Goal: Information Seeking & Learning: Learn about a topic

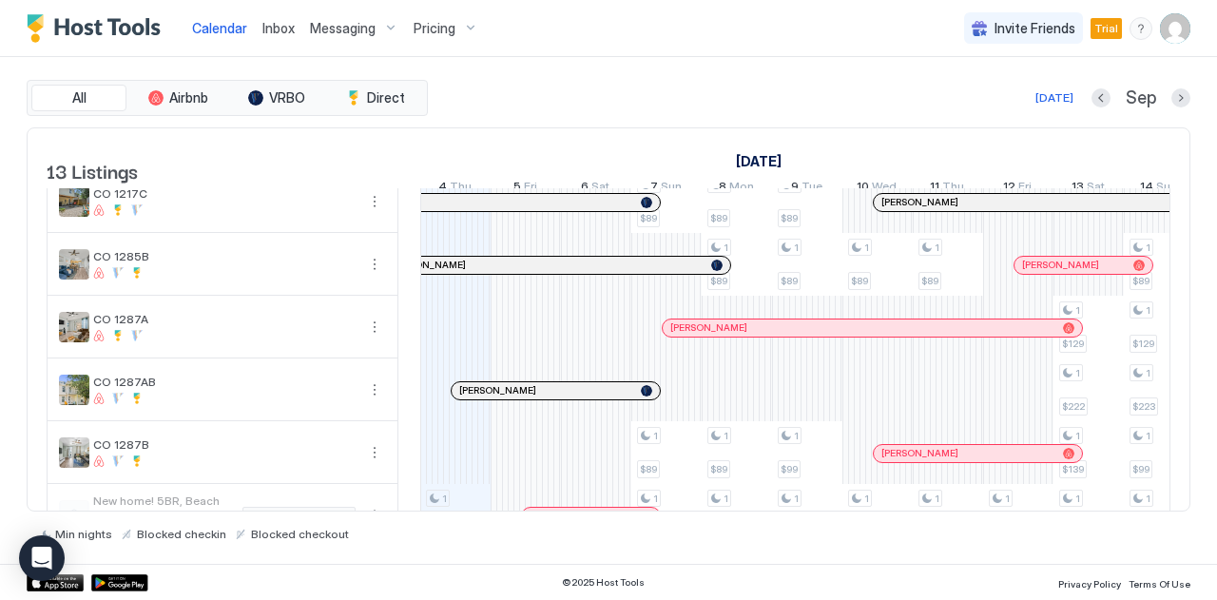
scroll to position [540, 0]
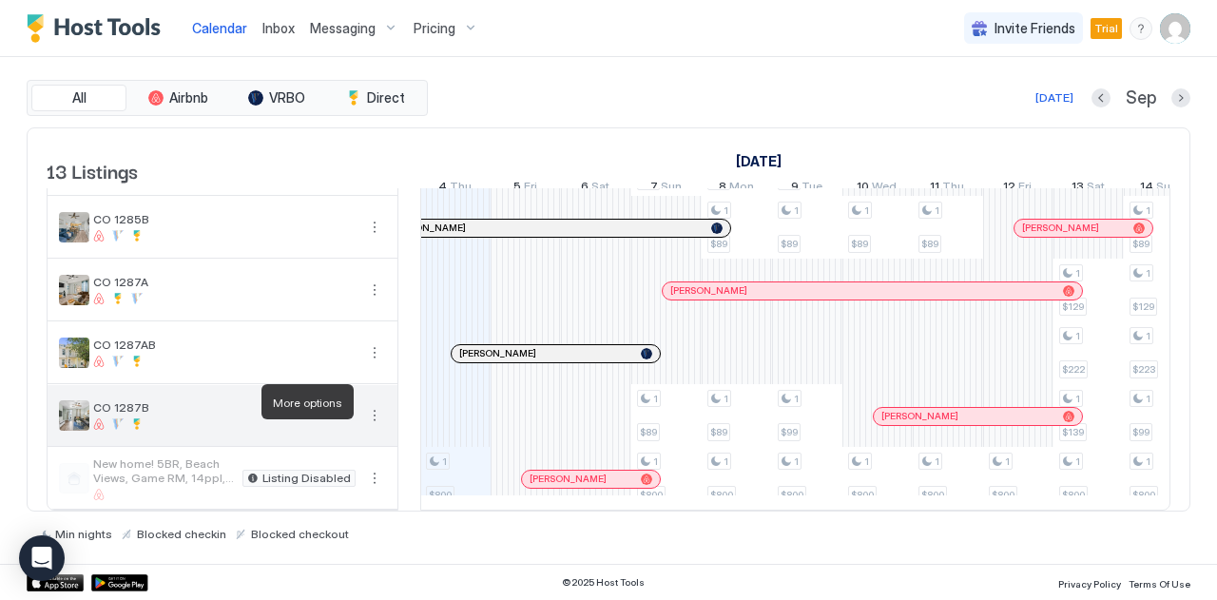
click at [380, 404] on button "More options" at bounding box center [374, 415] width 23 height 23
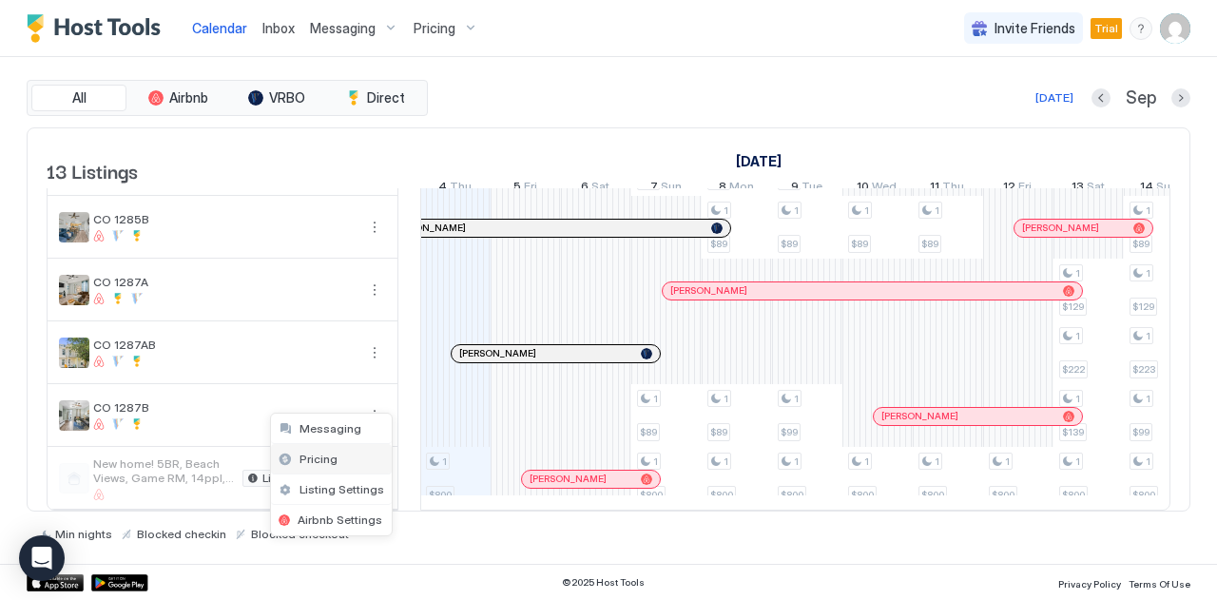
click at [326, 462] on span "Pricing" at bounding box center [318, 458] width 38 height 14
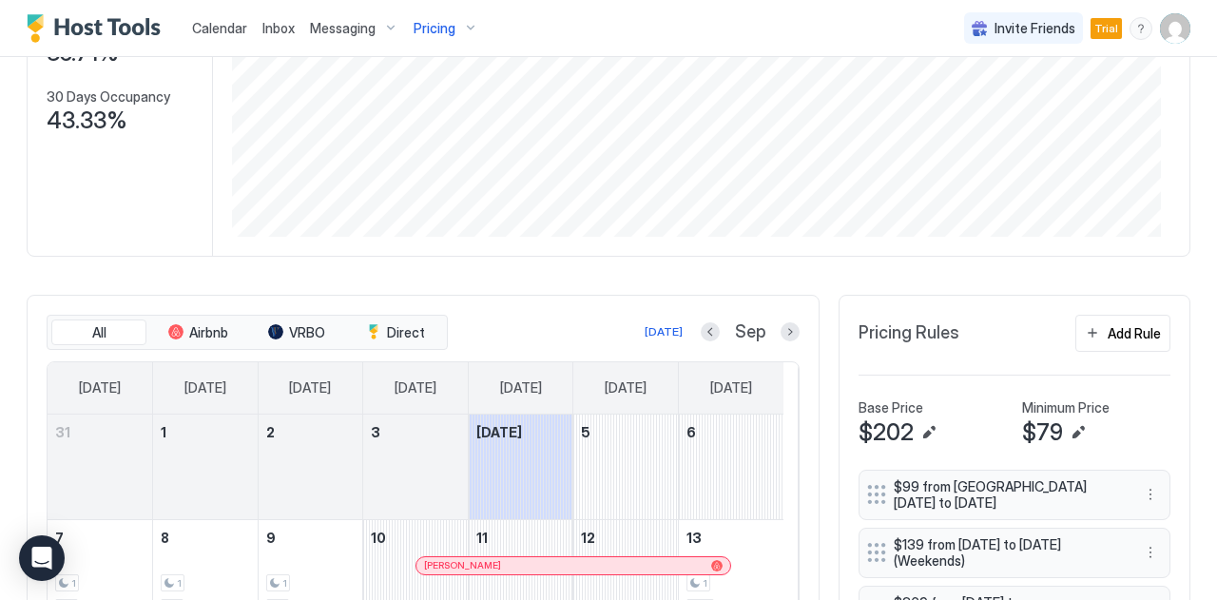
scroll to position [285, 0]
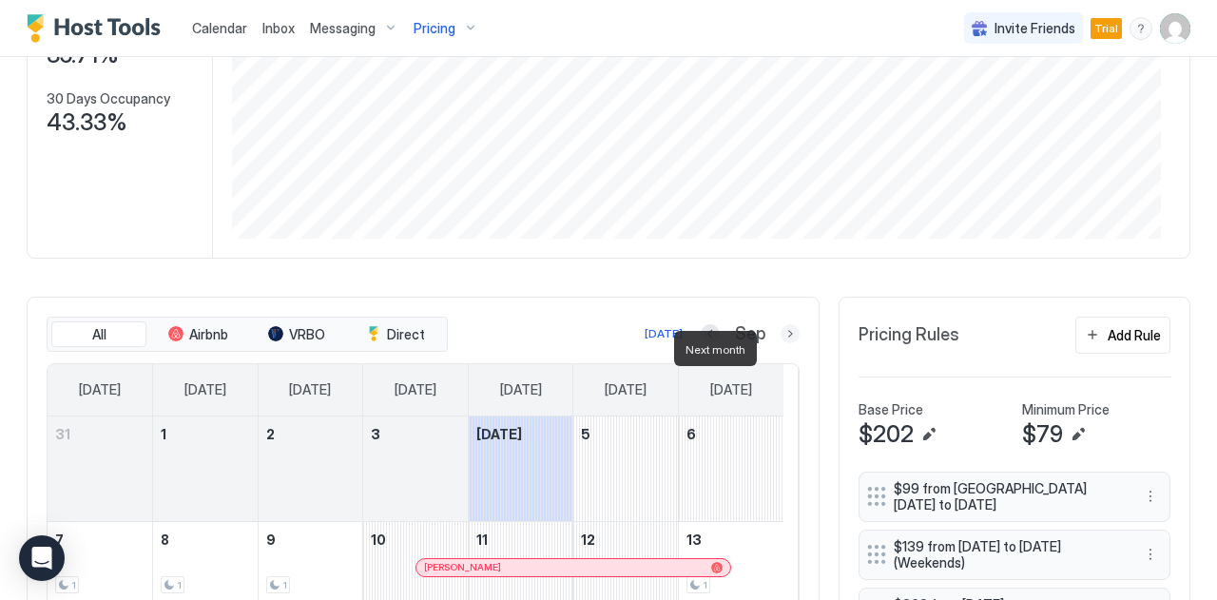
click at [780, 343] on button "Next month" at bounding box center [789, 333] width 19 height 19
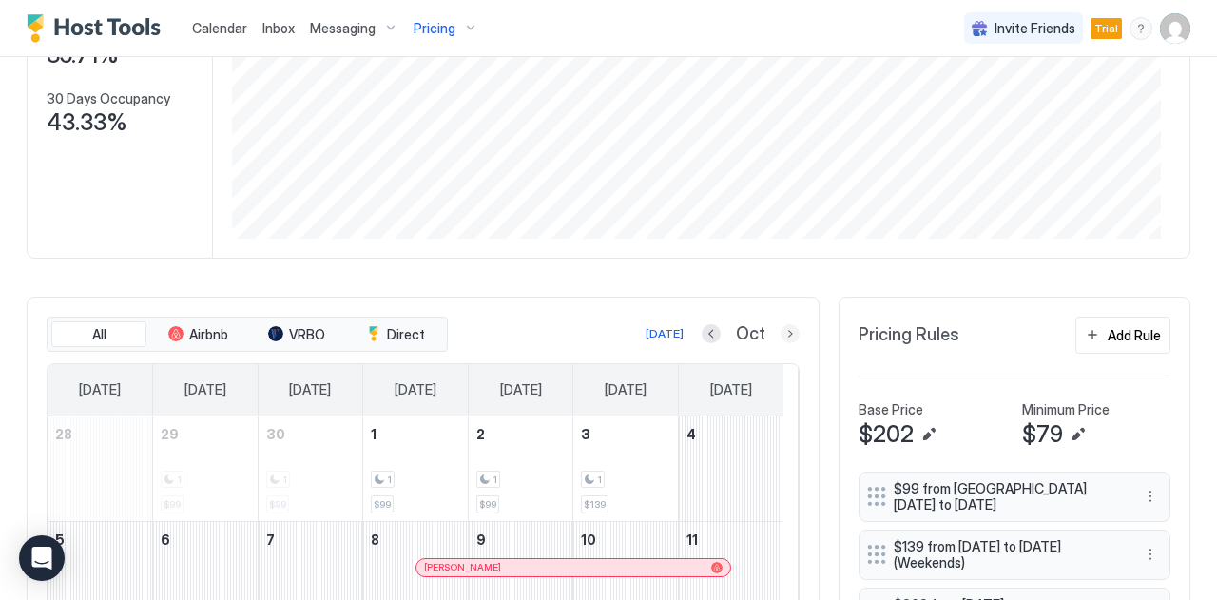
click at [780, 343] on button "Next month" at bounding box center [789, 333] width 19 height 19
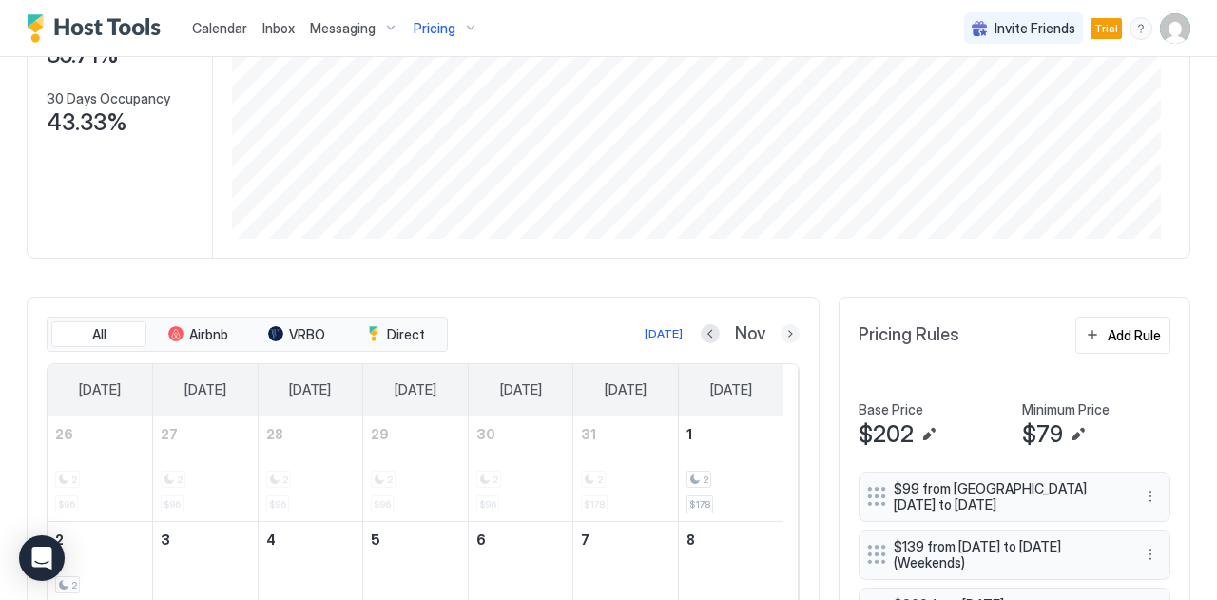
click at [780, 343] on button "Next month" at bounding box center [789, 333] width 19 height 19
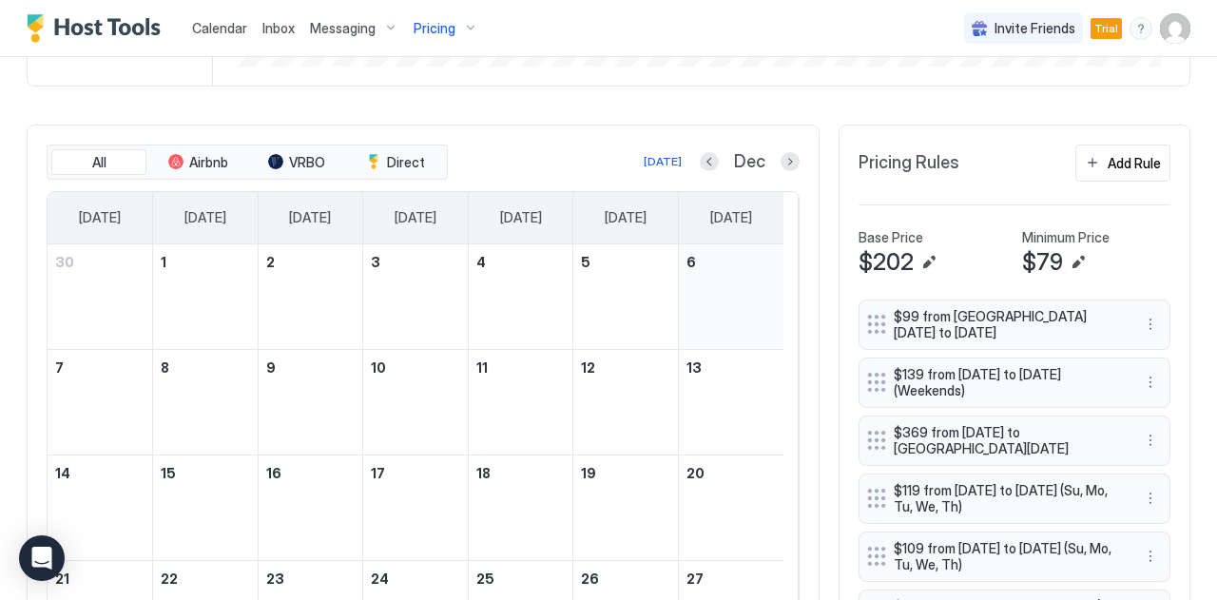
scroll to position [475, 0]
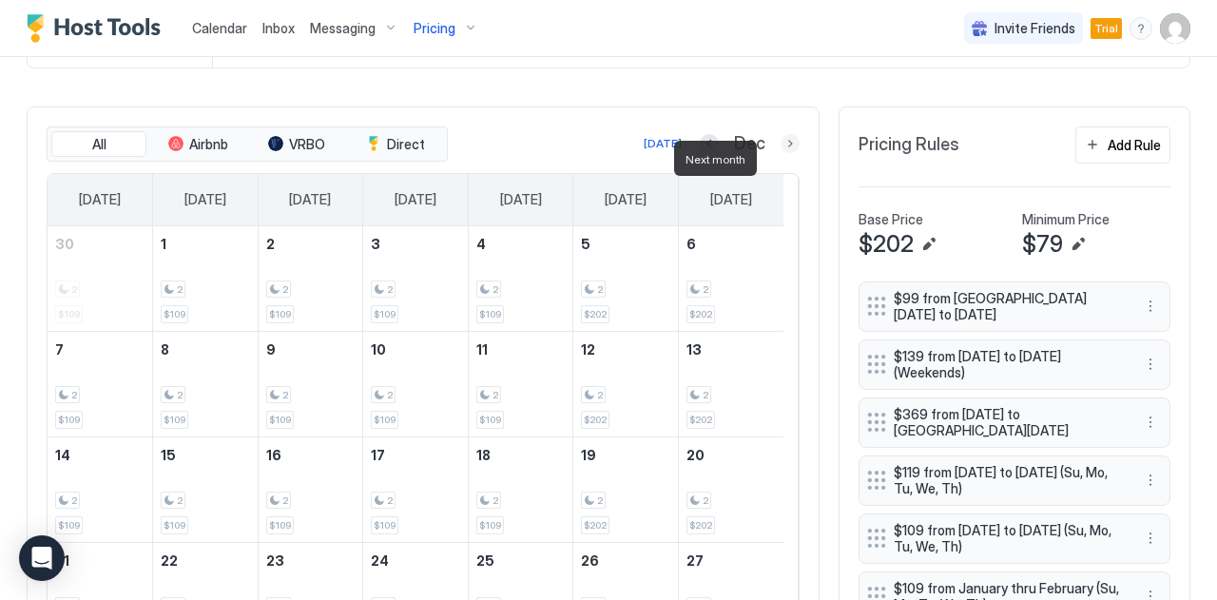
click at [780, 153] on button "Next month" at bounding box center [789, 143] width 19 height 19
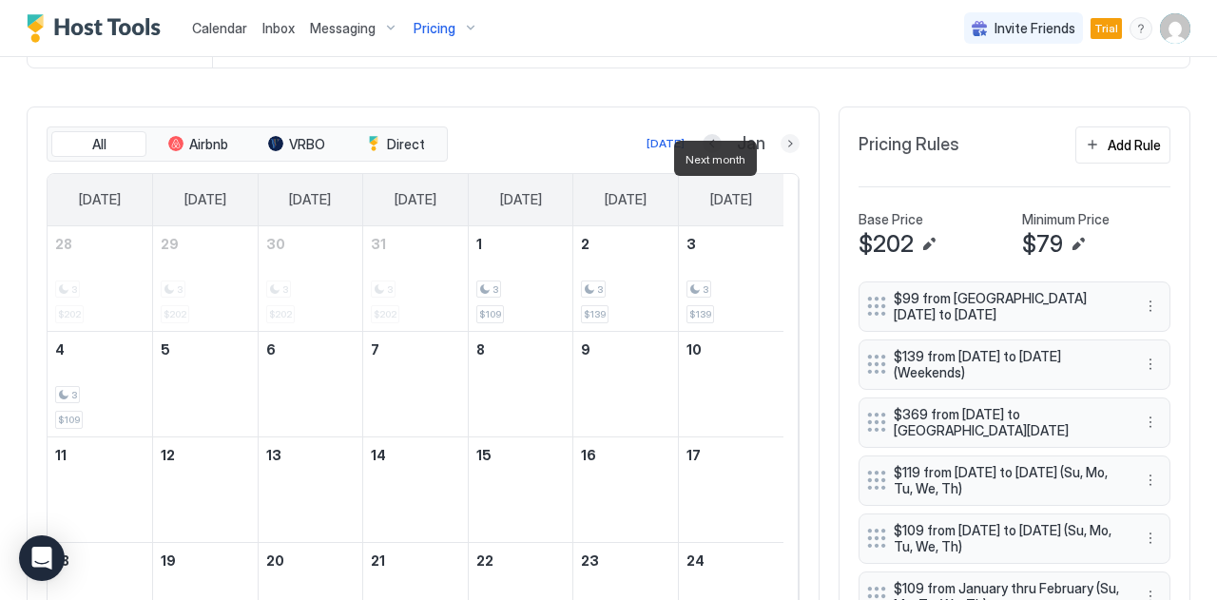
click at [780, 153] on button "Next month" at bounding box center [789, 143] width 19 height 19
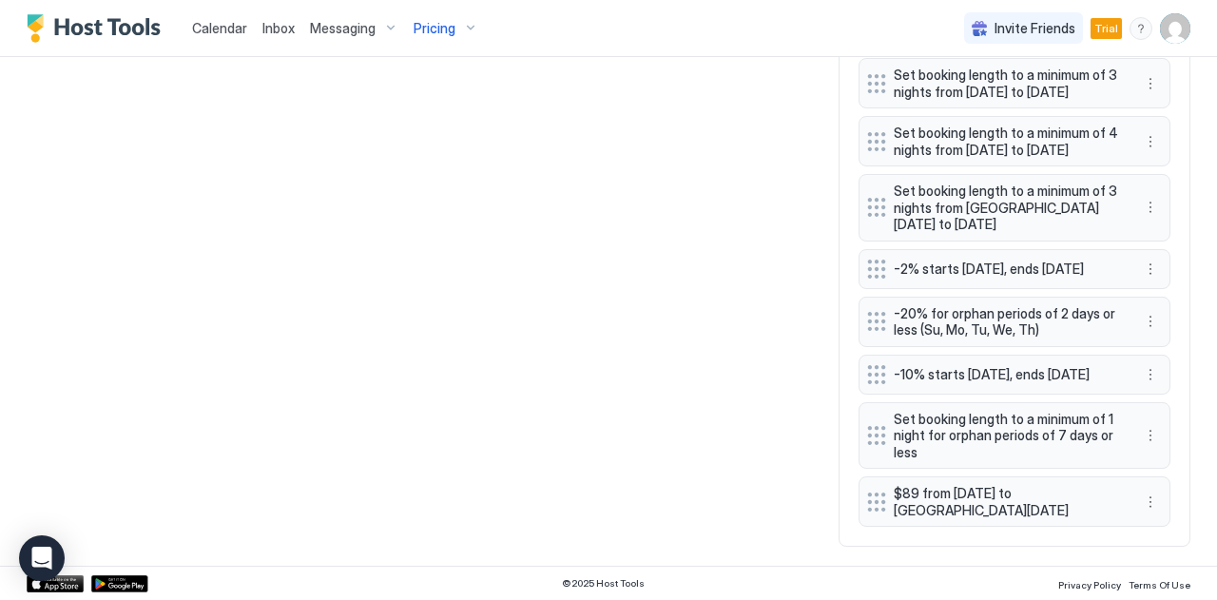
scroll to position [2085, 0]
